Goal: Information Seeking & Learning: Find specific fact

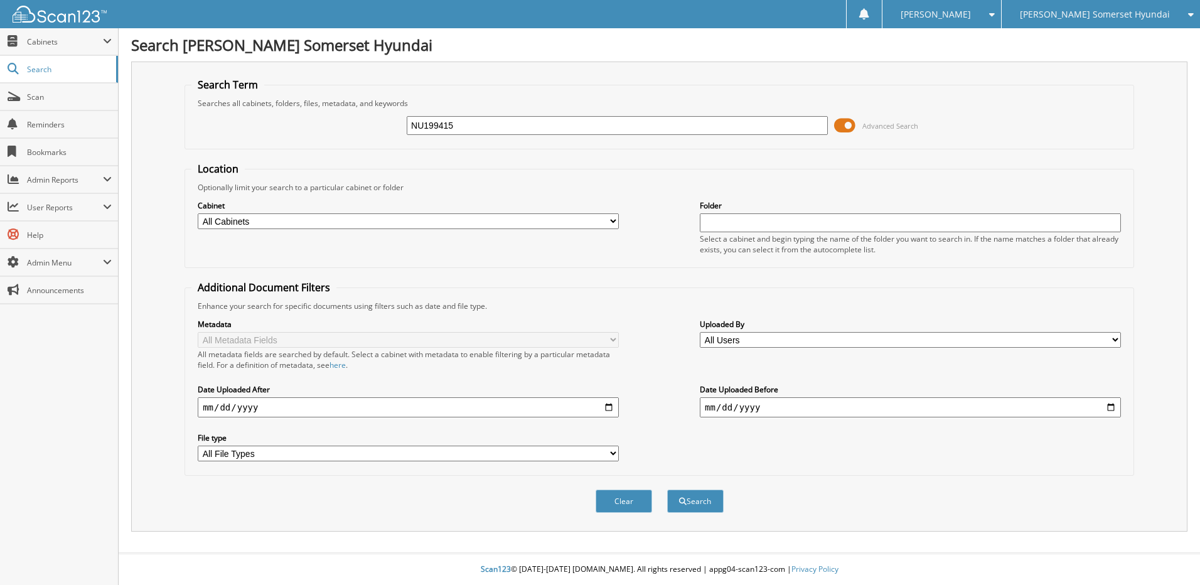
type input "NU199415"
click at [667, 490] on button "Search" at bounding box center [695, 501] width 56 height 23
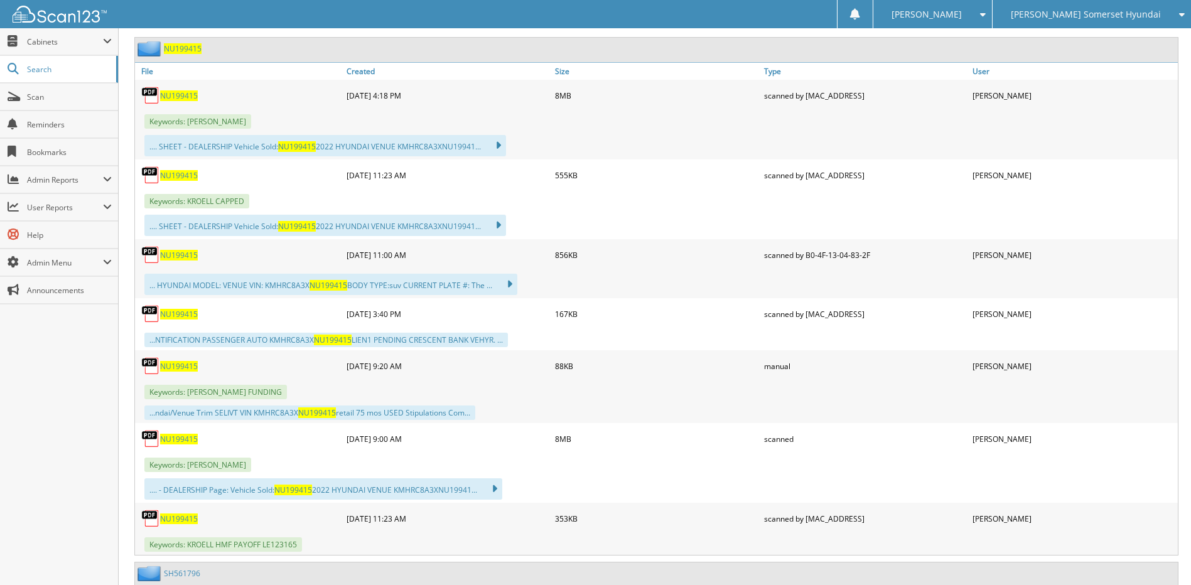
scroll to position [377, 0]
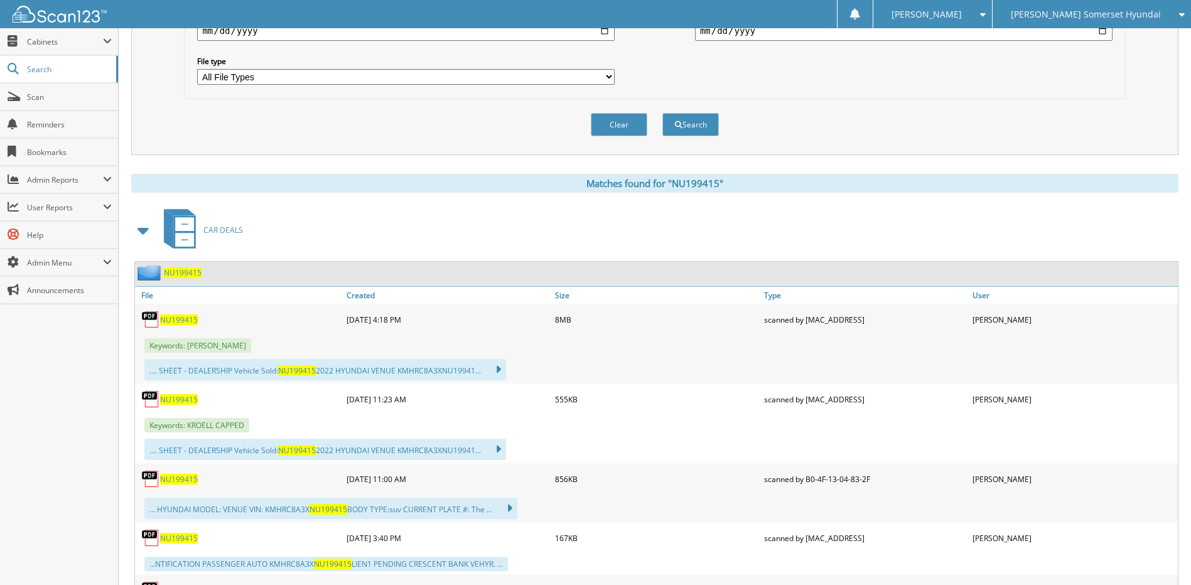
click at [188, 274] on span "NU199415" at bounding box center [183, 272] width 38 height 11
